Goal: Use online tool/utility

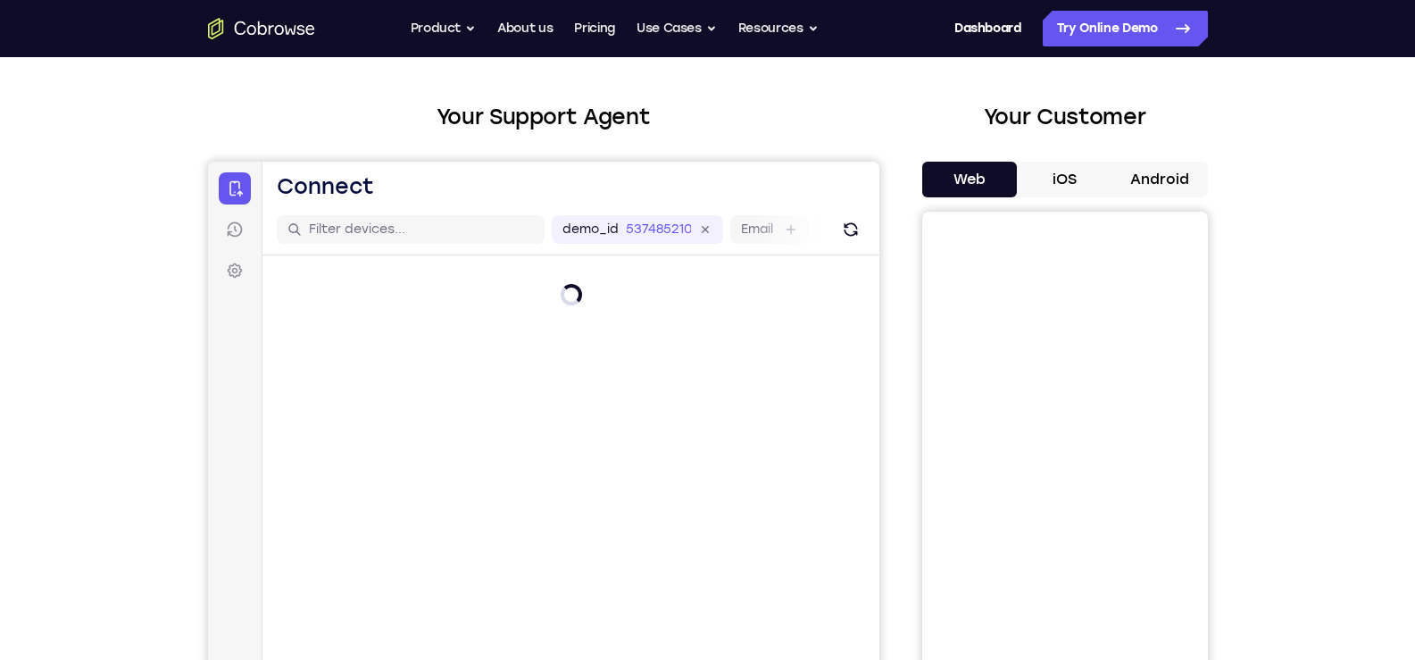
scroll to position [89, 0]
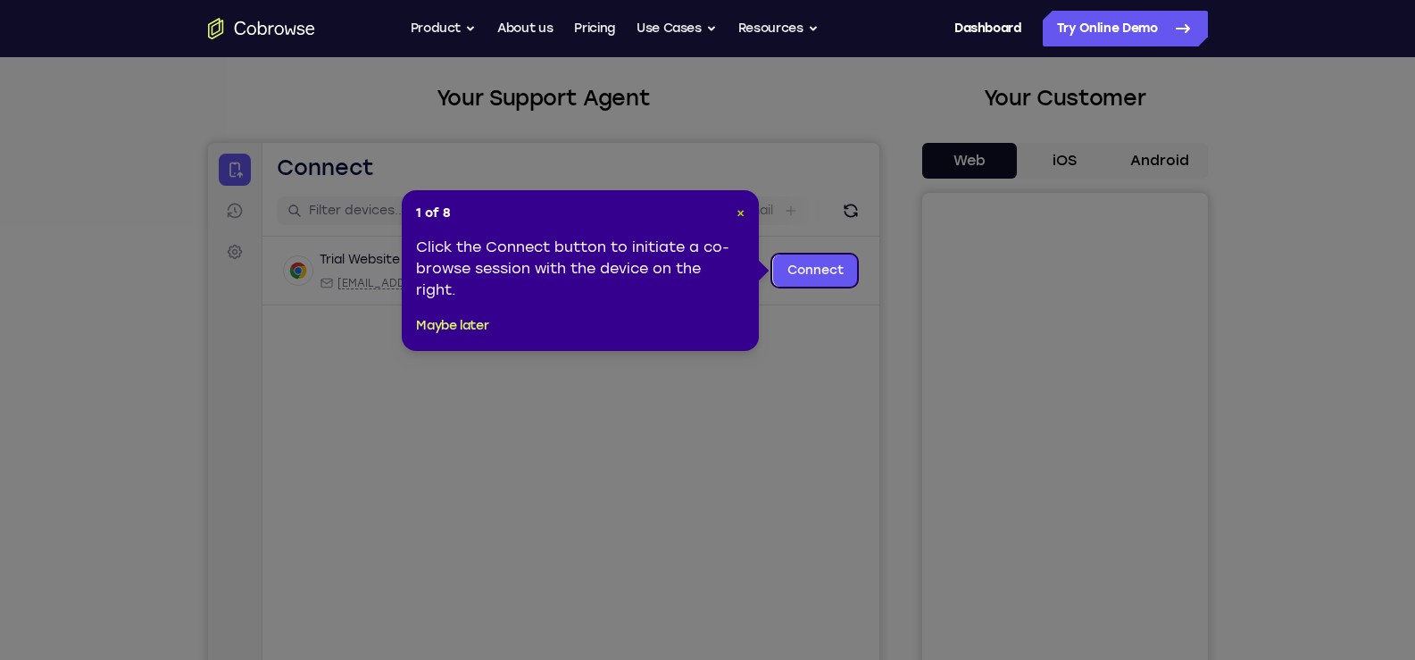
click at [740, 212] on span "×" at bounding box center [740, 212] width 8 height 15
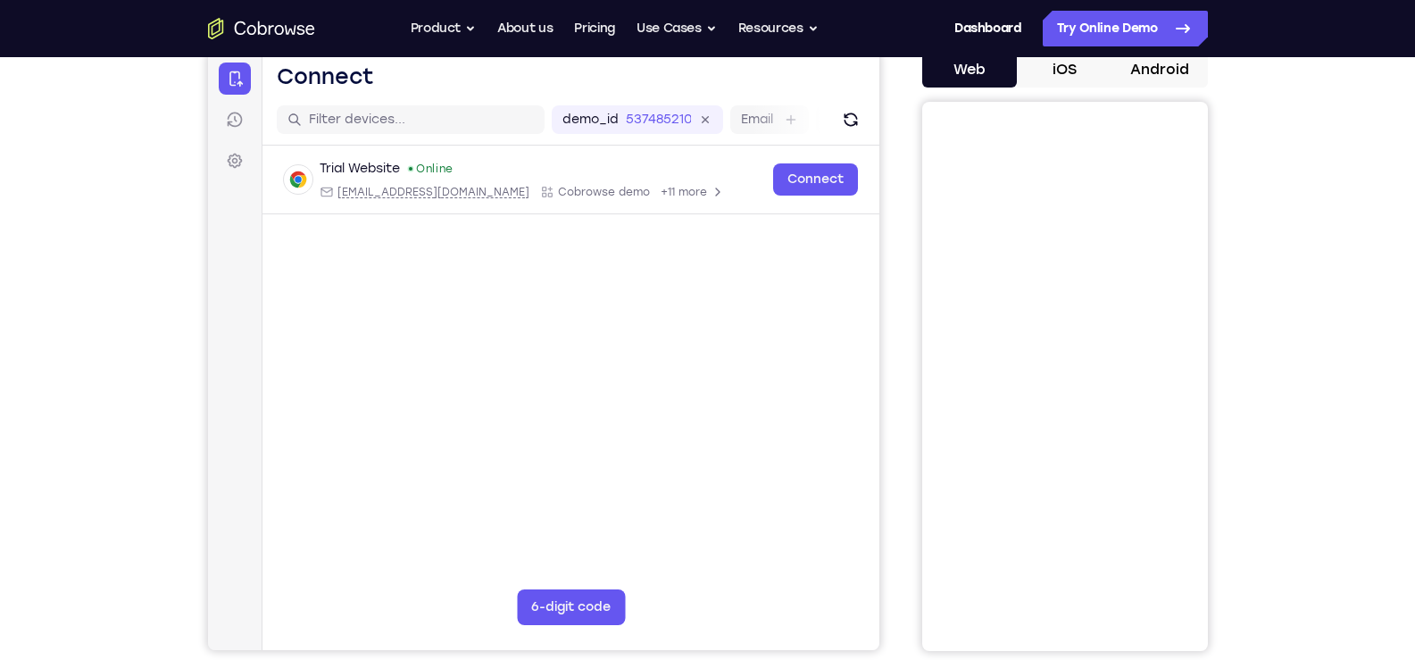
scroll to position [179, 0]
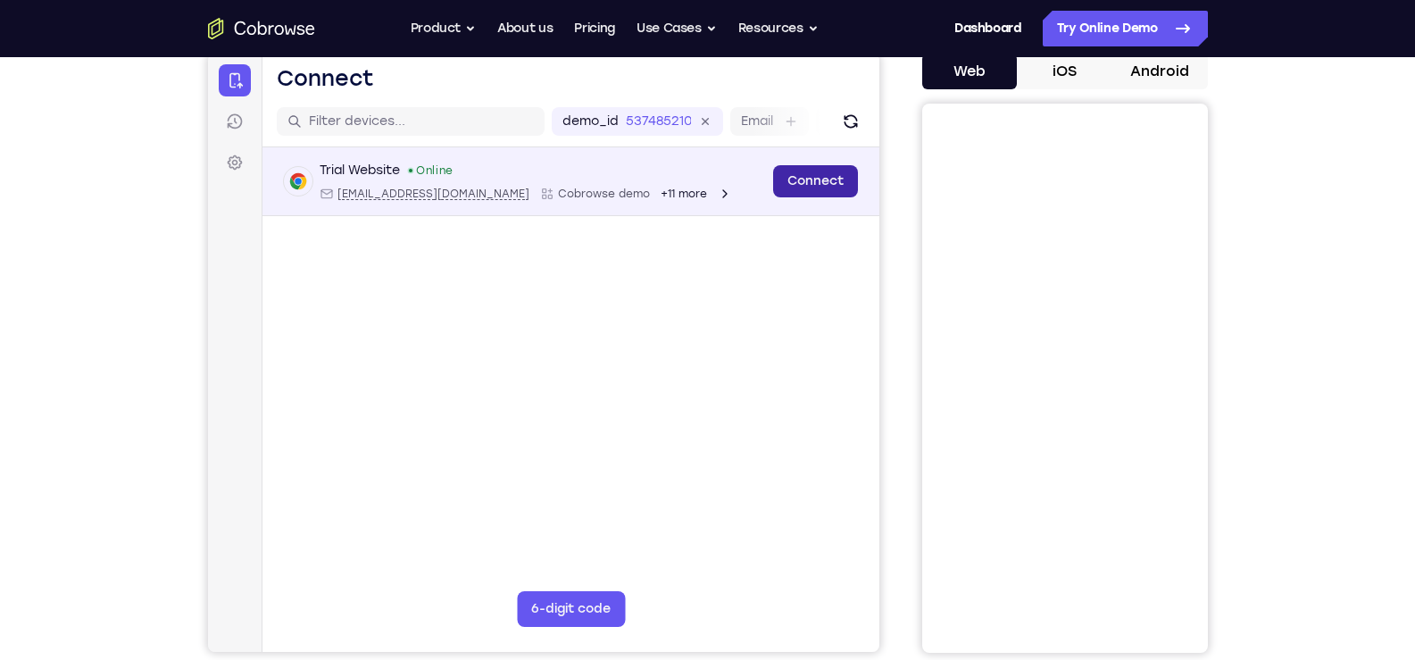
click at [786, 187] on link "Connect" at bounding box center [814, 181] width 85 height 32
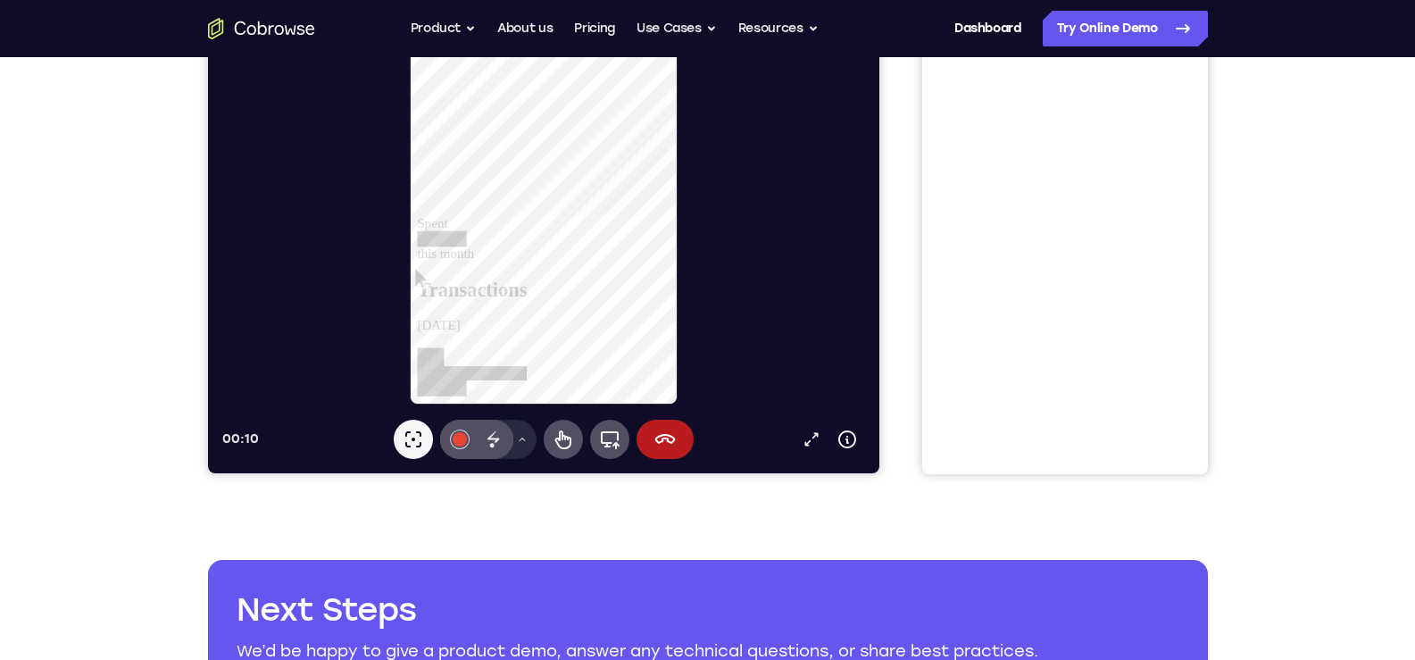
scroll to position [893, 0]
click at [564, 442] on icon at bounding box center [562, 439] width 21 height 21
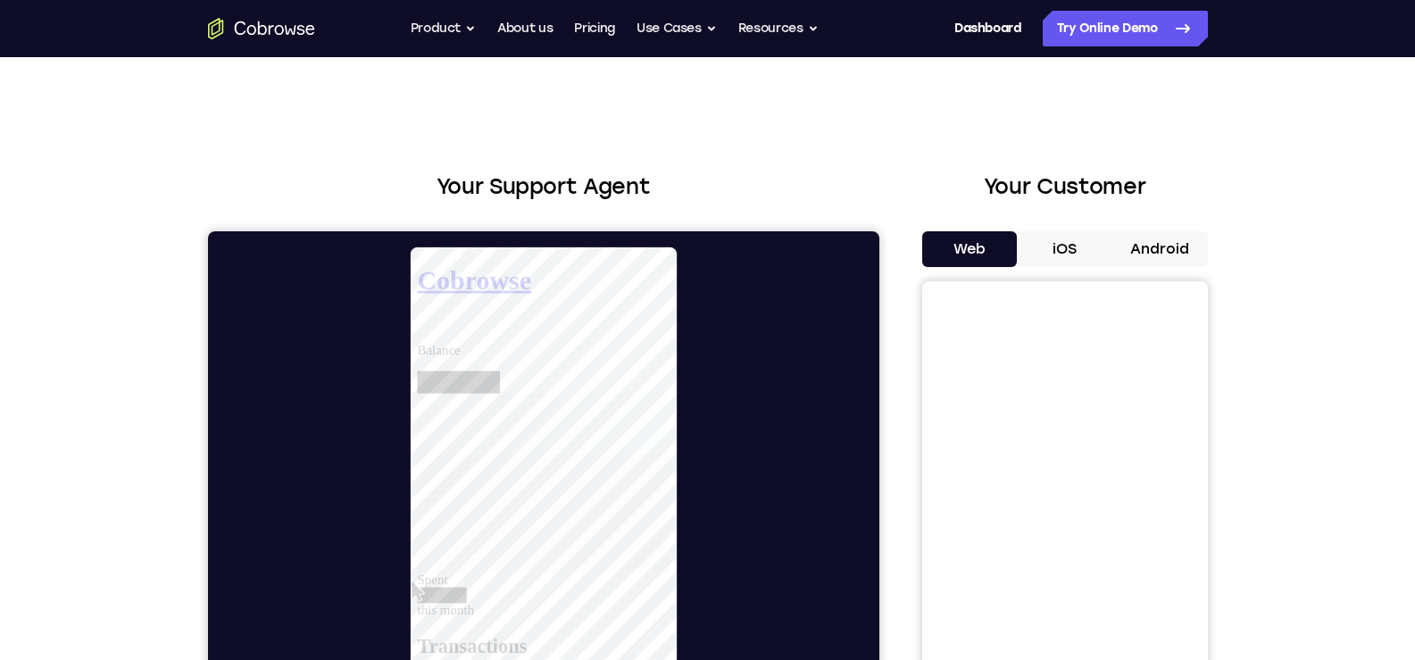
scroll to position [0, 0]
click at [417, 331] on icon at bounding box center [417, 331] width 0 height 0
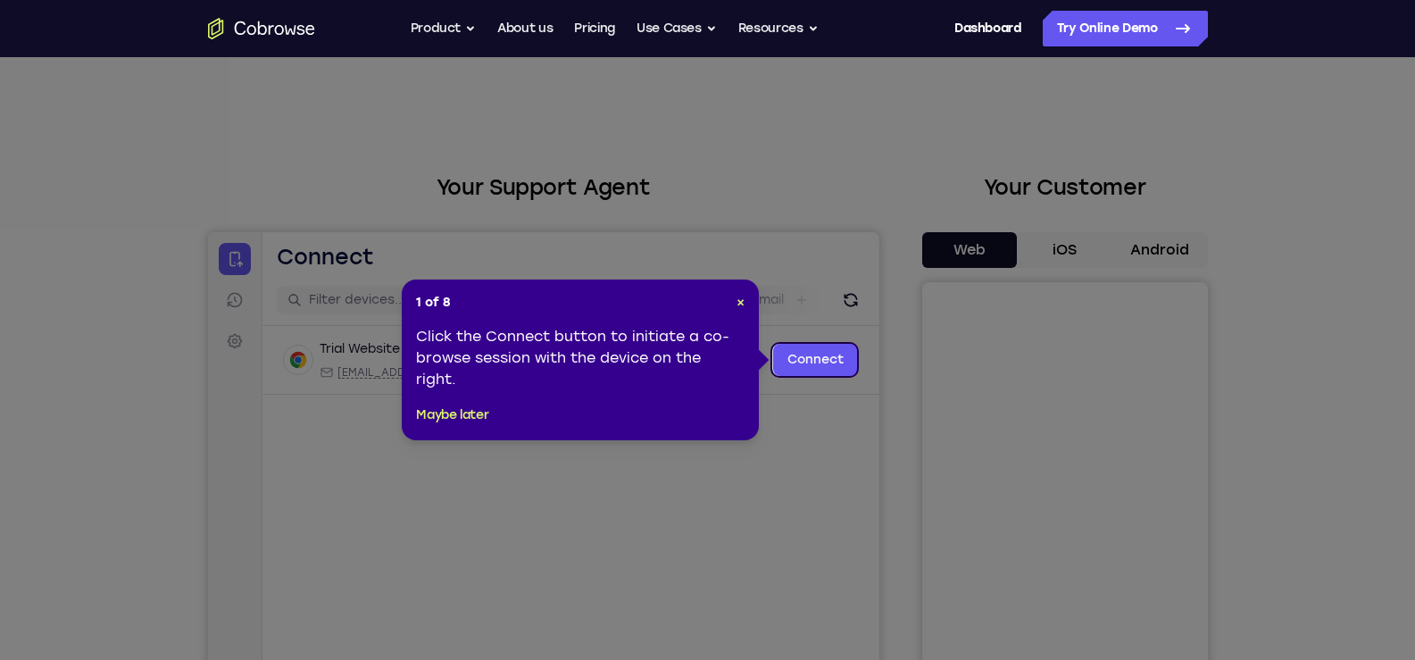
click at [870, 419] on icon at bounding box center [714, 330] width 1428 height 660
click at [741, 300] on span "×" at bounding box center [740, 302] width 8 height 15
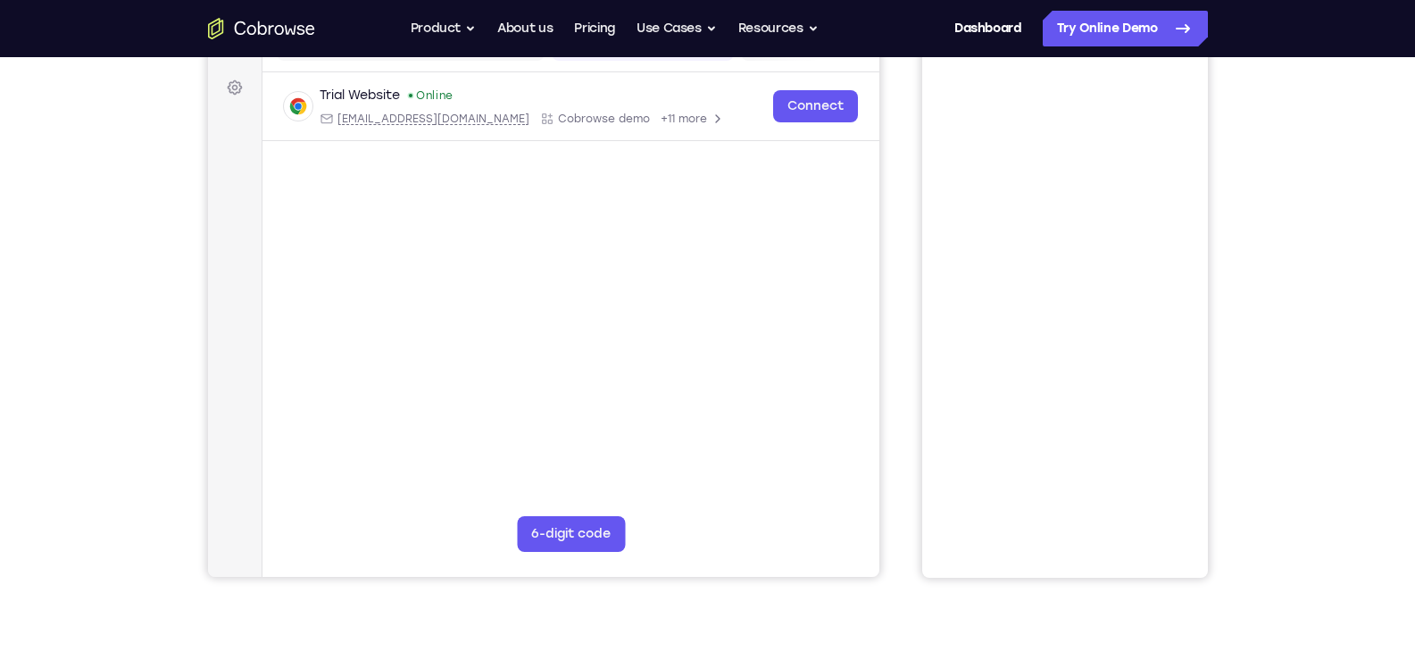
scroll to position [268, 0]
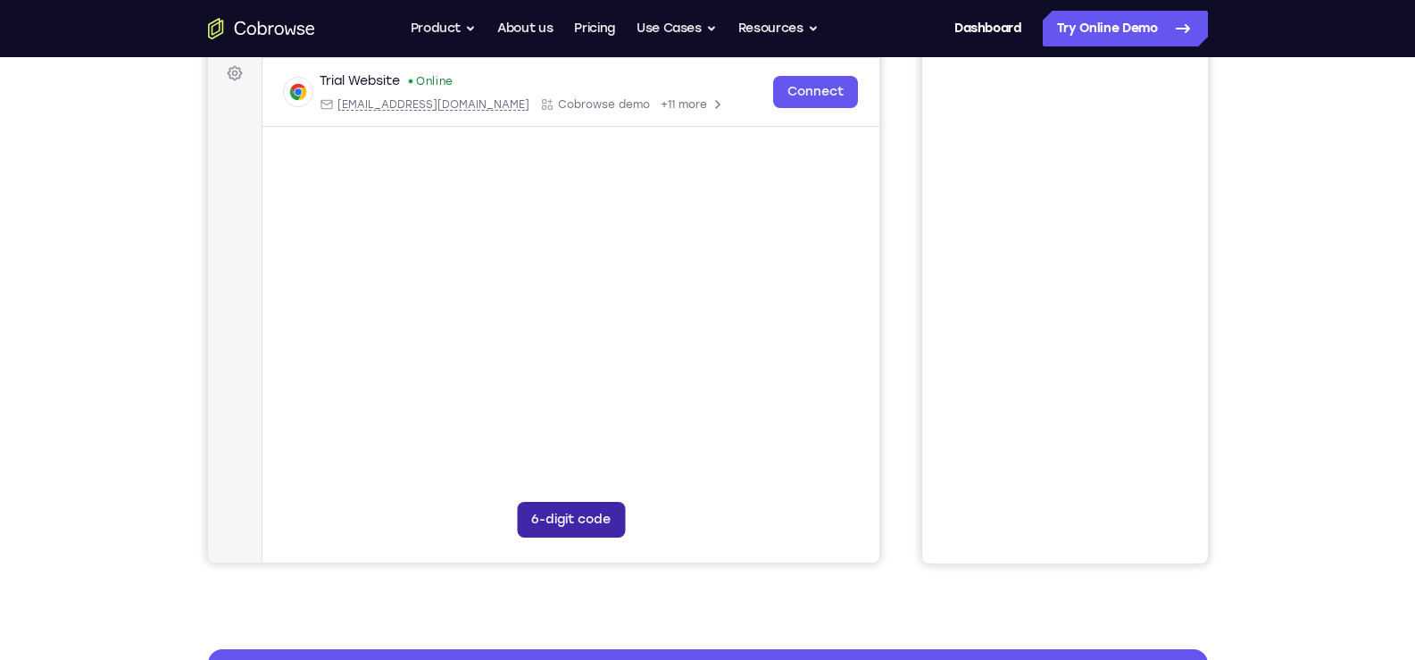
click at [569, 530] on button "6-digit code" at bounding box center [570, 520] width 108 height 36
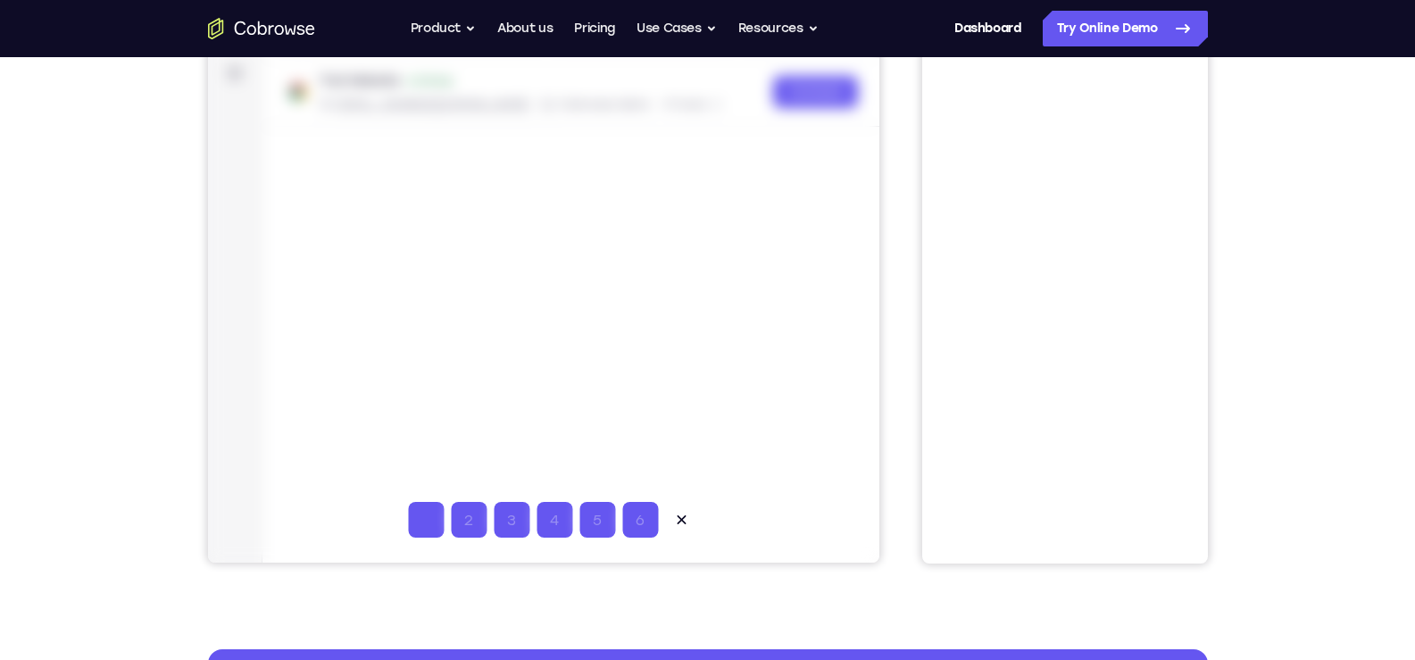
click at [437, 510] on input "Code entry digit 1" at bounding box center [425, 520] width 36 height 36
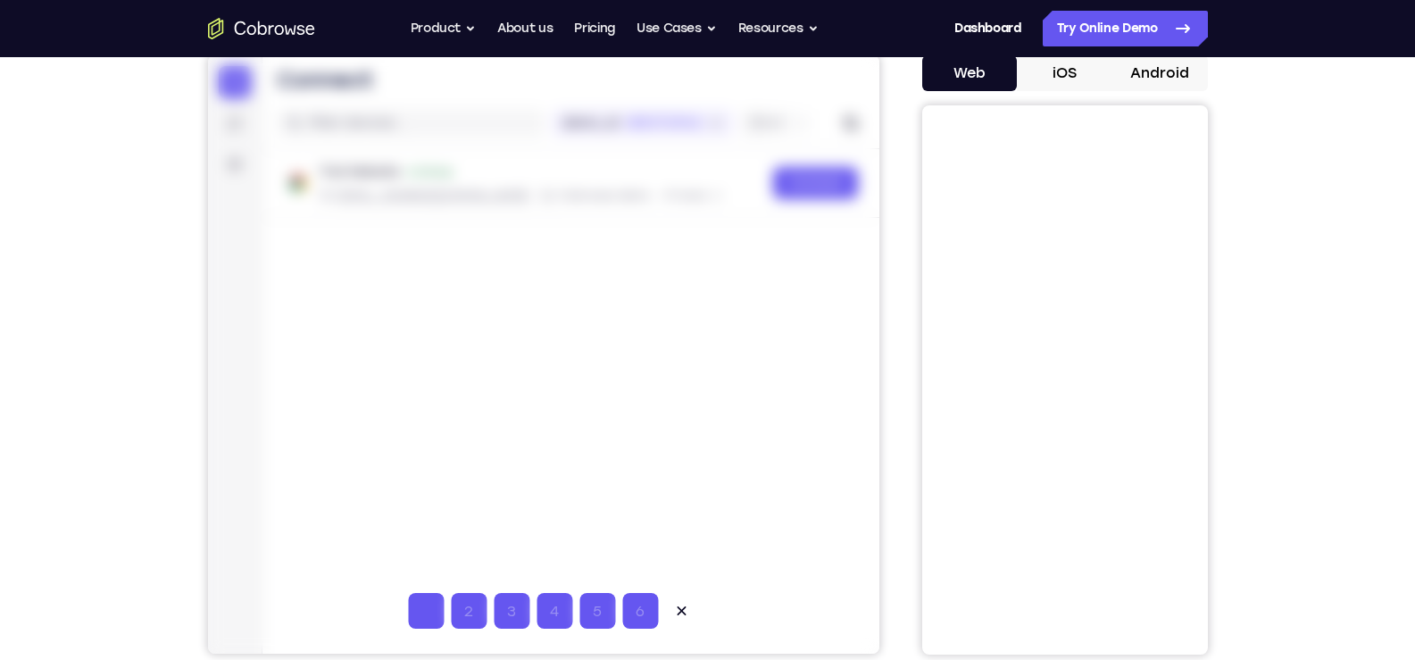
scroll to position [179, 0]
type input "1"
type input "2"
type input "3"
type input "4"
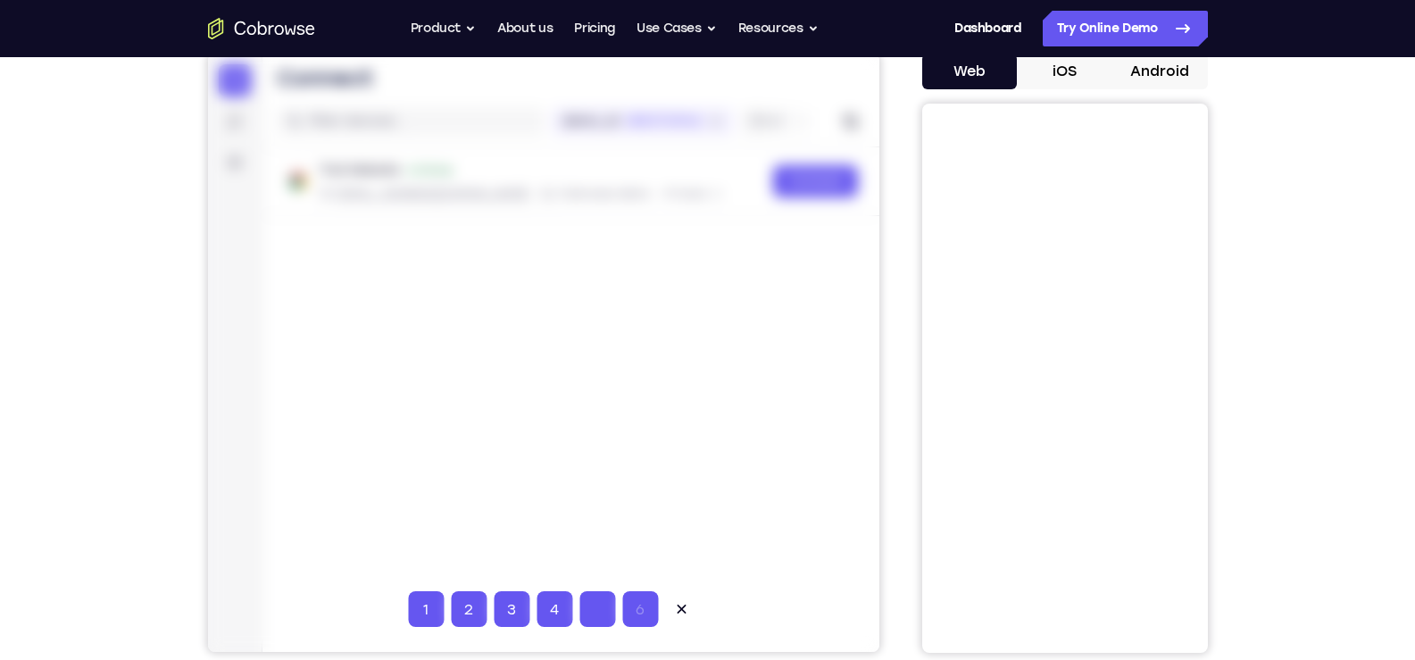
type input "5"
type input "6"
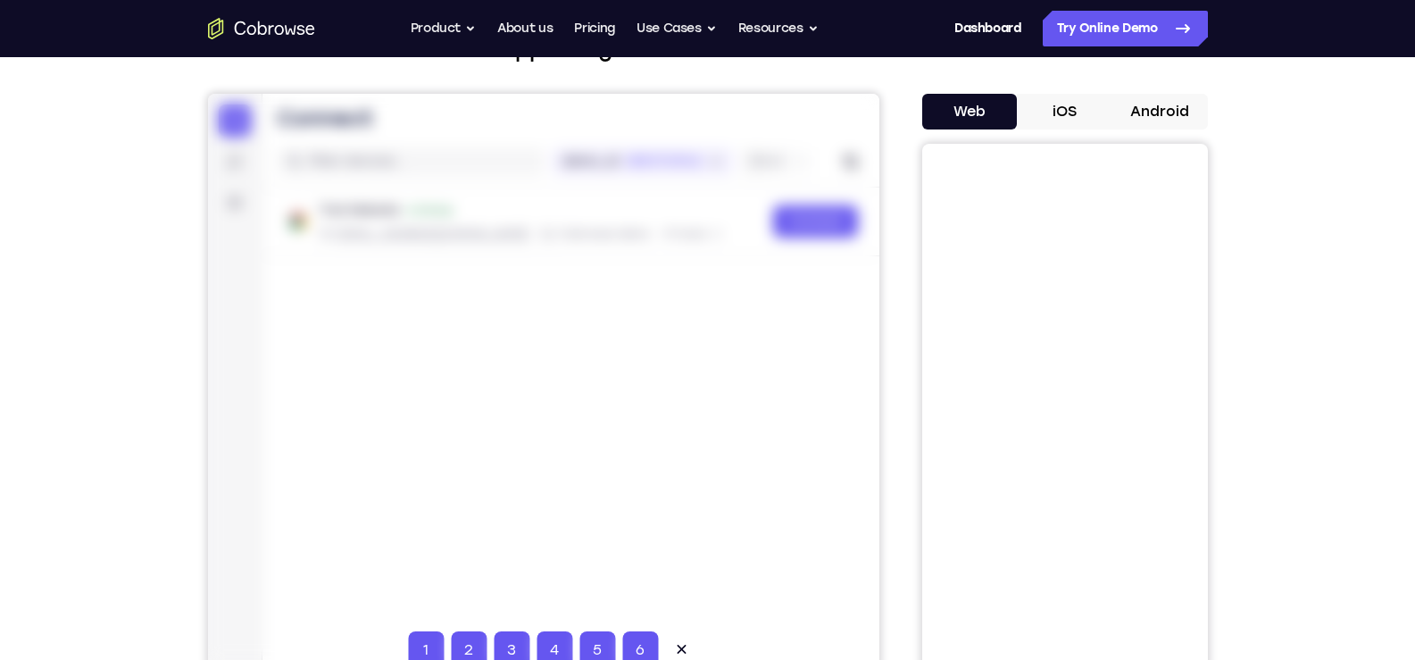
scroll to position [89, 0]
